Goal: Transaction & Acquisition: Purchase product/service

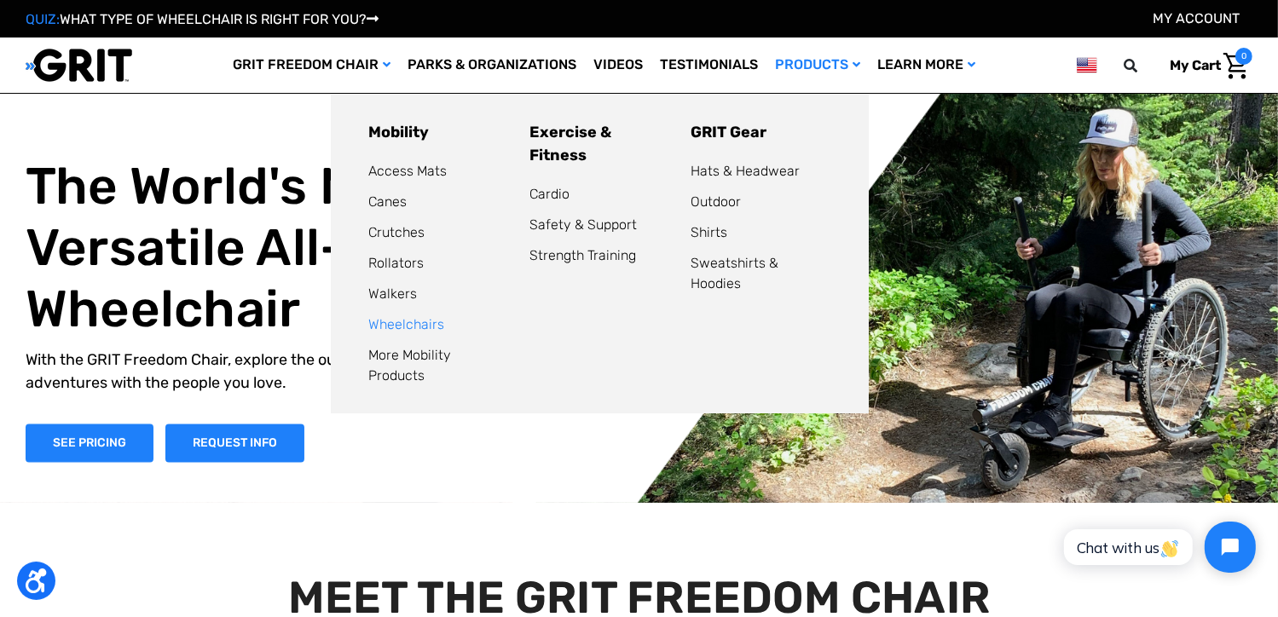
click at [401, 322] on link "Wheelchairs" at bounding box center [406, 324] width 76 height 16
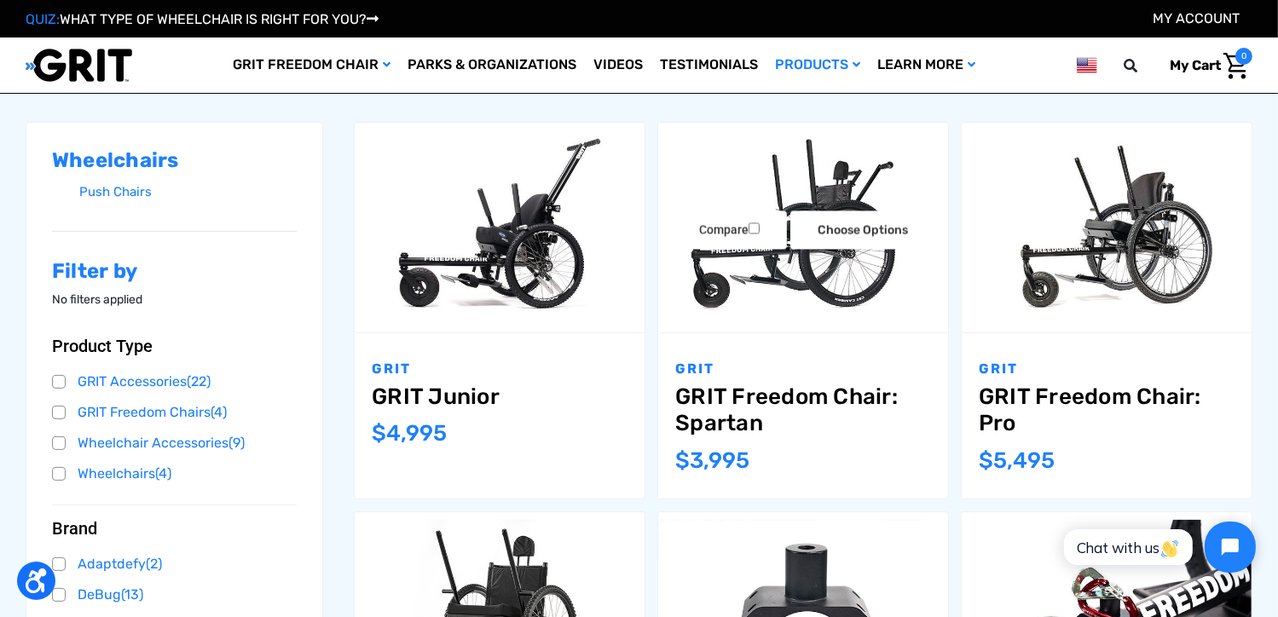
click at [823, 184] on img "GRIT Freedom Chair: Spartan,$3,995.00\a" at bounding box center [803, 228] width 290 height 194
